Goal: Information Seeking & Learning: Learn about a topic

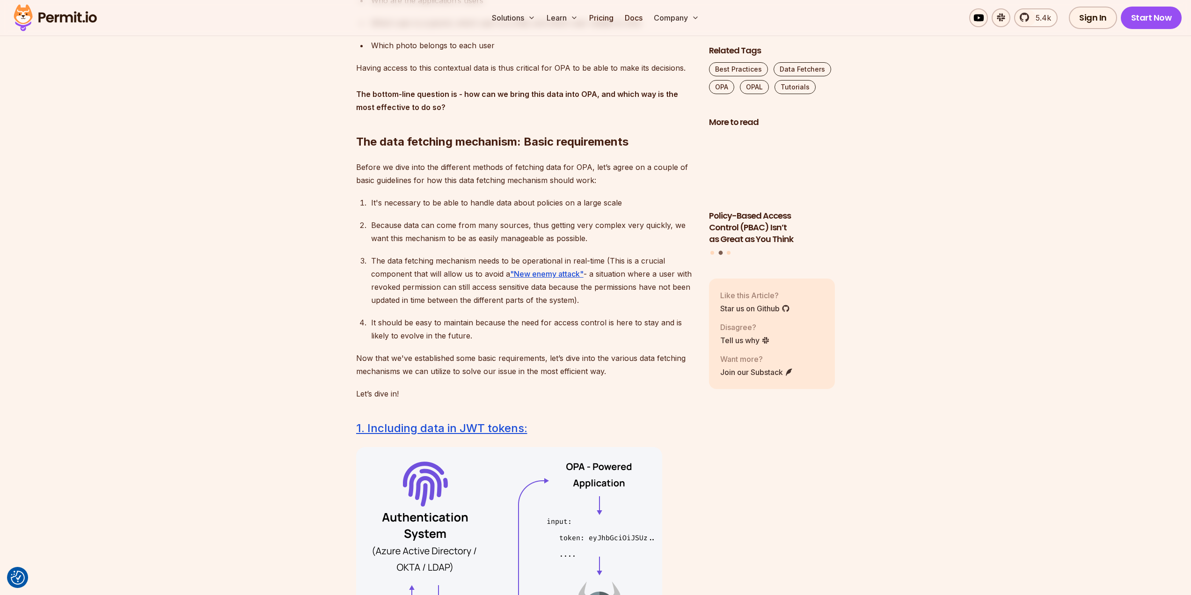
scroll to position [1170, 0]
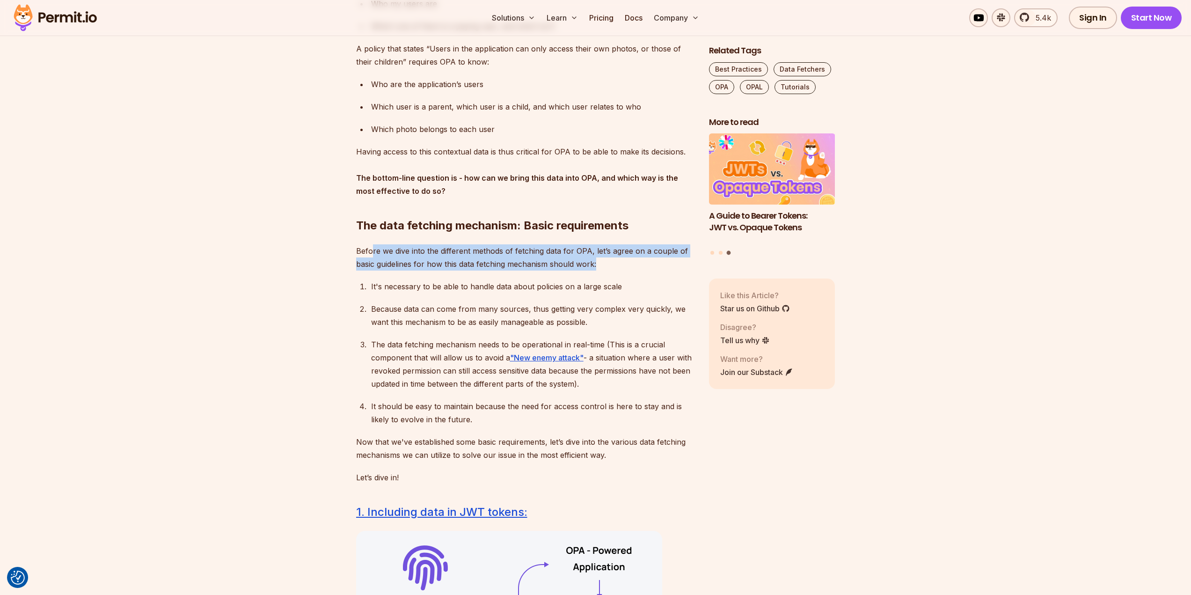
drag, startPoint x: 387, startPoint y: 253, endPoint x: 575, endPoint y: 284, distance: 190.2
click at [601, 268] on p "Before we dive into the different methods of fetching data for OPA, let’s agree…" at bounding box center [525, 257] width 338 height 26
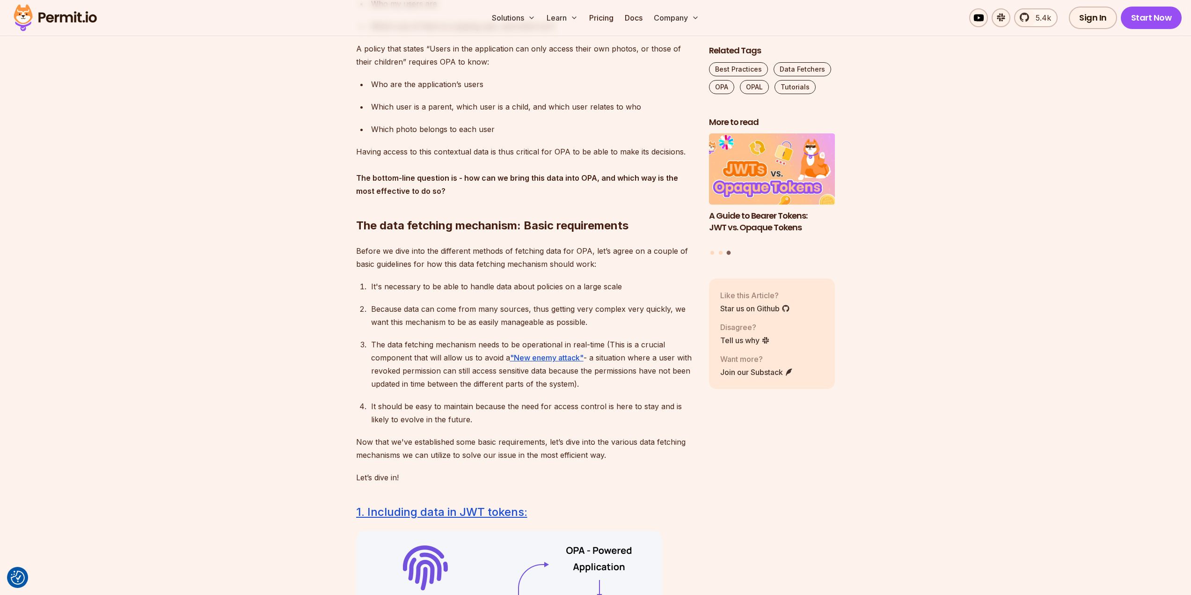
click at [503, 298] on ol "It's necessary to be able to handle data about policies on a large scale Becaus…" at bounding box center [525, 353] width 338 height 146
drag, startPoint x: 423, startPoint y: 289, endPoint x: 621, endPoint y: 284, distance: 197.5
click at [621, 284] on p "It's necessary to be able to handle data about policies on a large scale" at bounding box center [532, 286] width 323 height 13
click at [454, 299] on ol "It's necessary to be able to handle data about policies on a large scale Becaus…" at bounding box center [525, 353] width 338 height 146
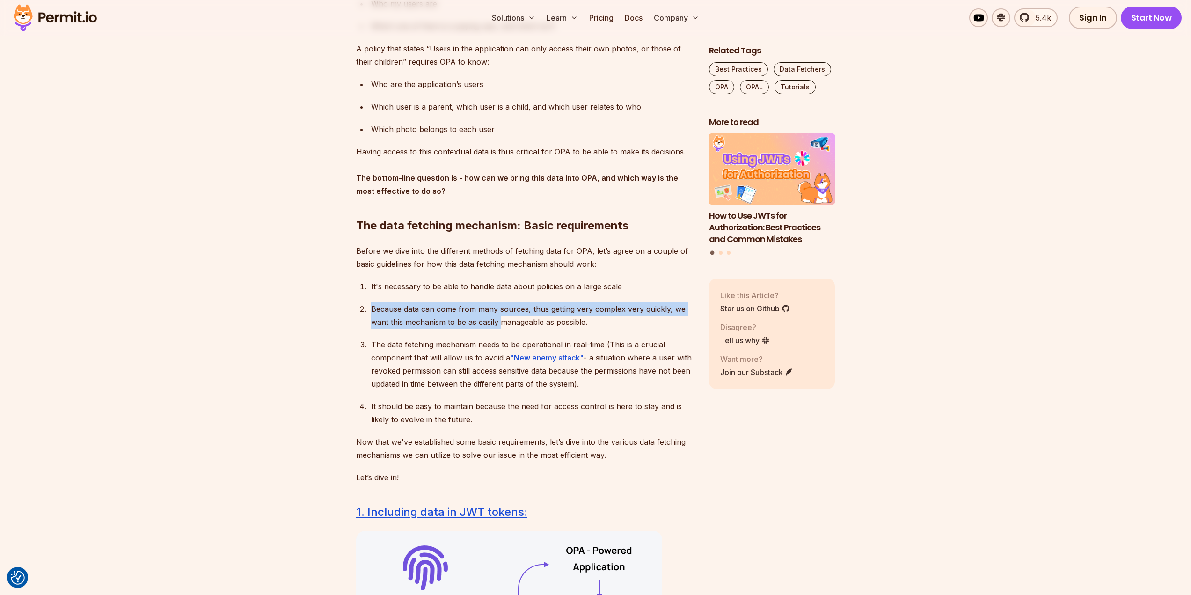
drag, startPoint x: 371, startPoint y: 310, endPoint x: 502, endPoint y: 321, distance: 131.4
click at [502, 321] on p "Because data can come from many sources, thus getting very complex very quickly…" at bounding box center [532, 315] width 323 height 26
click at [484, 351] on p "The data fetching mechanism needs to be operational in real-time (This is a cru…" at bounding box center [532, 364] width 323 height 52
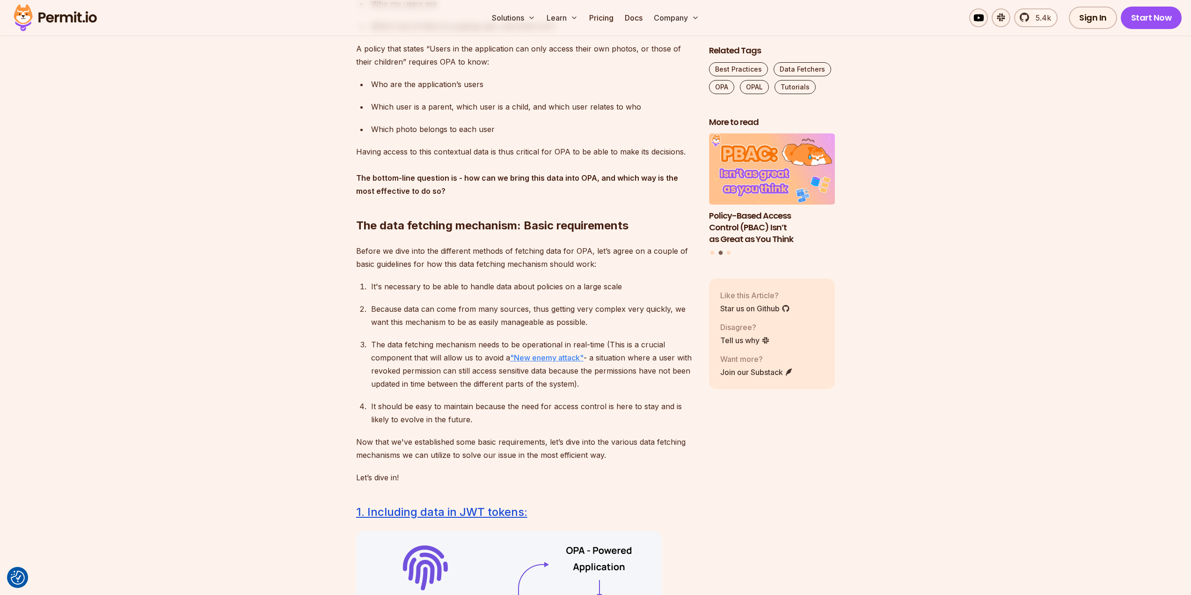
click at [520, 357] on u ""New enemy attack"" at bounding box center [546, 357] width 73 height 9
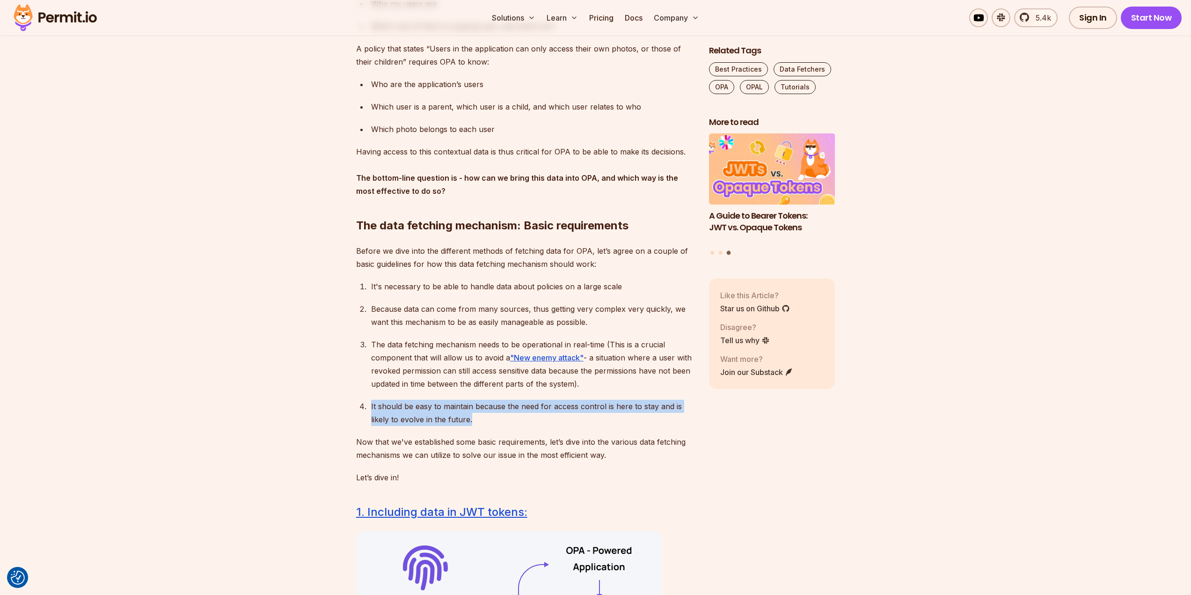
drag, startPoint x: 370, startPoint y: 408, endPoint x: 489, endPoint y: 415, distance: 119.5
click at [489, 415] on li "It should be easy to maintain because the need for access control is here to st…" at bounding box center [531, 413] width 326 height 26
click at [488, 423] on p "It should be easy to maintain because the need for access control is here to st…" at bounding box center [532, 413] width 323 height 26
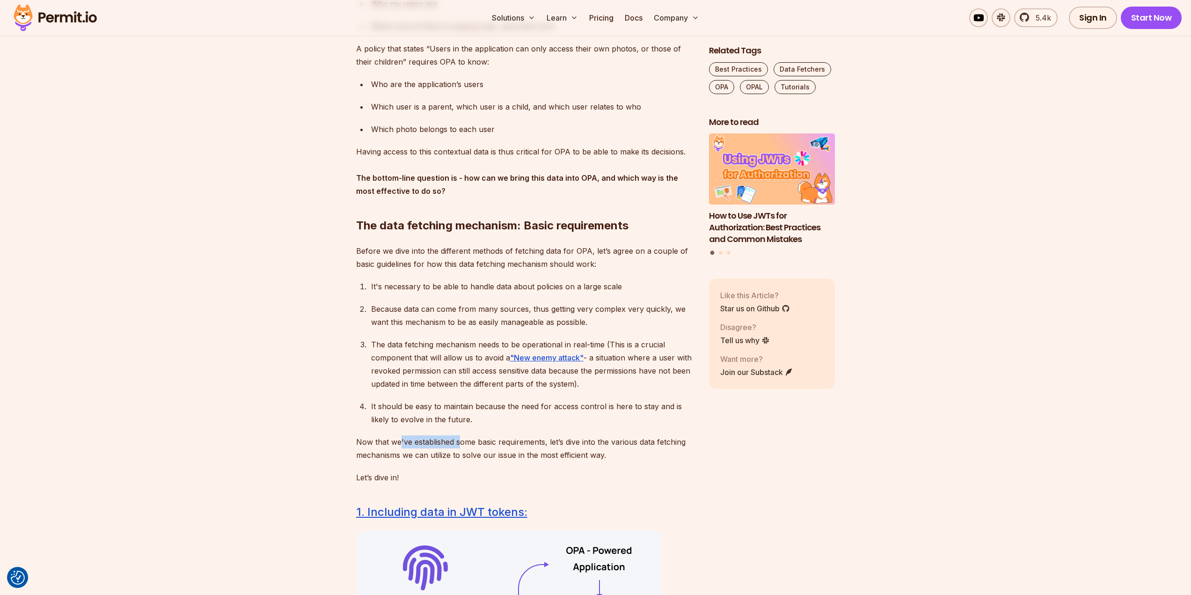
drag, startPoint x: 399, startPoint y: 442, endPoint x: 458, endPoint y: 443, distance: 58.5
click at [458, 443] on p "Now that we've established some basic requirements, let’s dive into the various…" at bounding box center [525, 448] width 338 height 26
click at [446, 455] on p "Now that we've established some basic requirements, let’s dive into the various…" at bounding box center [525, 448] width 338 height 26
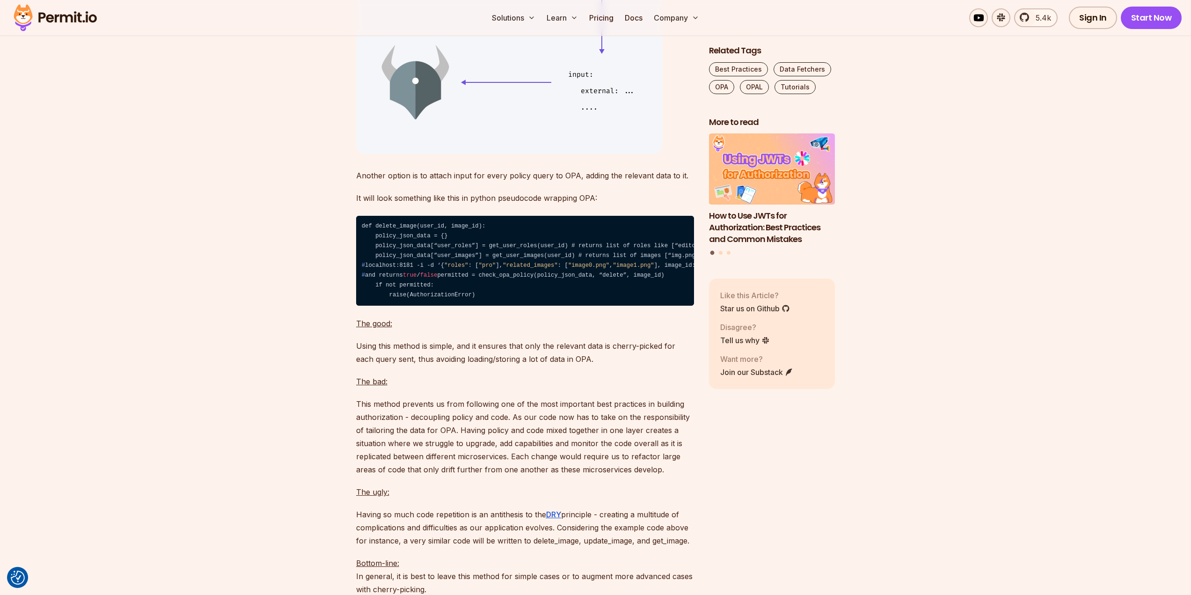
scroll to position [2948, 0]
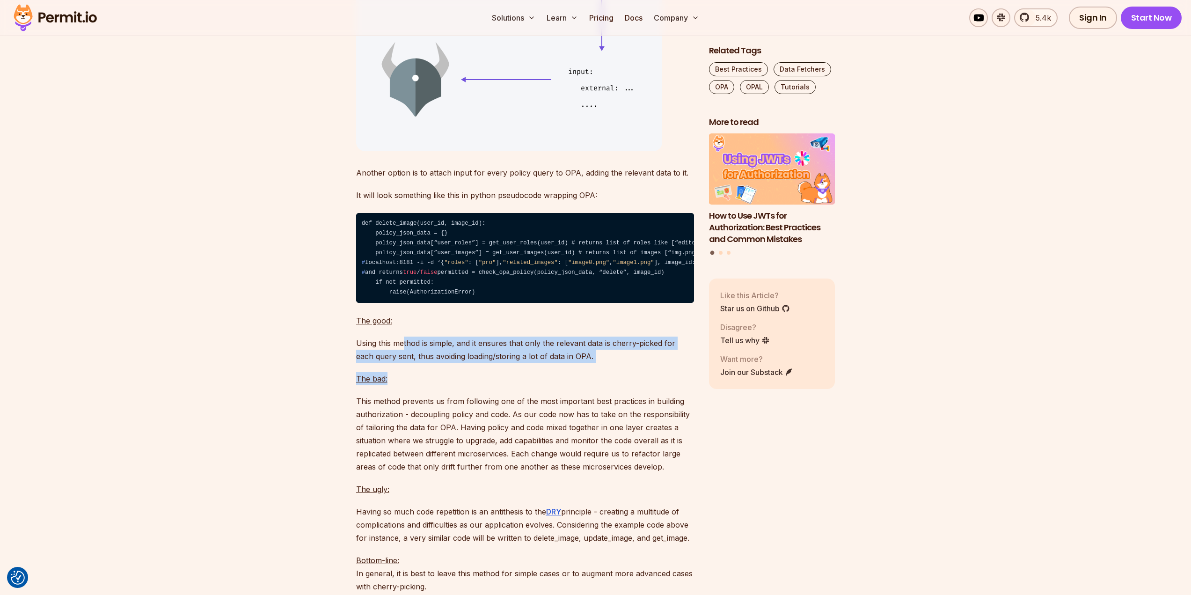
drag, startPoint x: 402, startPoint y: 379, endPoint x: 420, endPoint y: 406, distance: 32.4
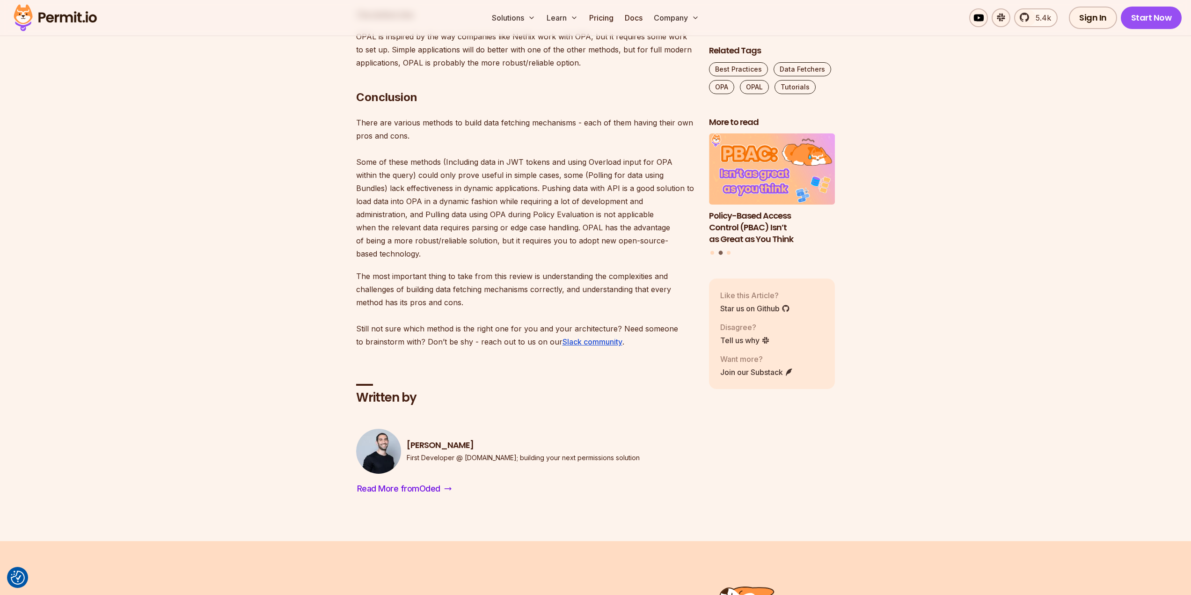
scroll to position [6644, 0]
